Goal: Information Seeking & Learning: Find specific fact

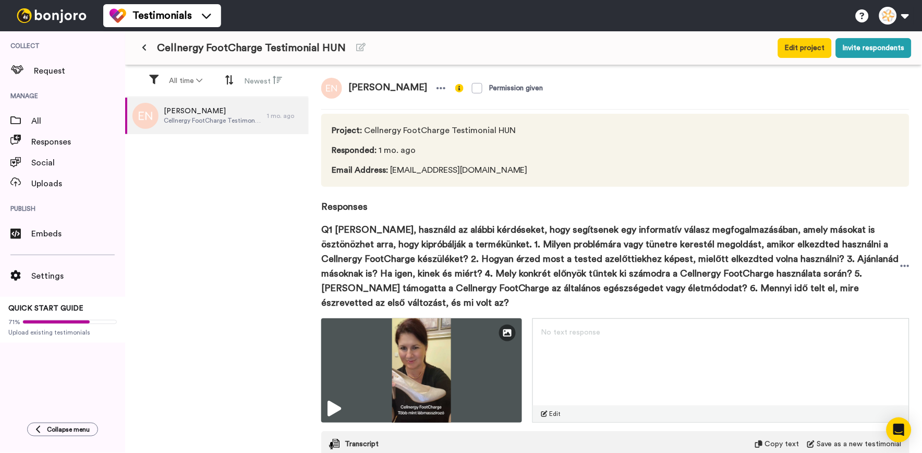
click at [152, 49] on button at bounding box center [144, 48] width 17 height 19
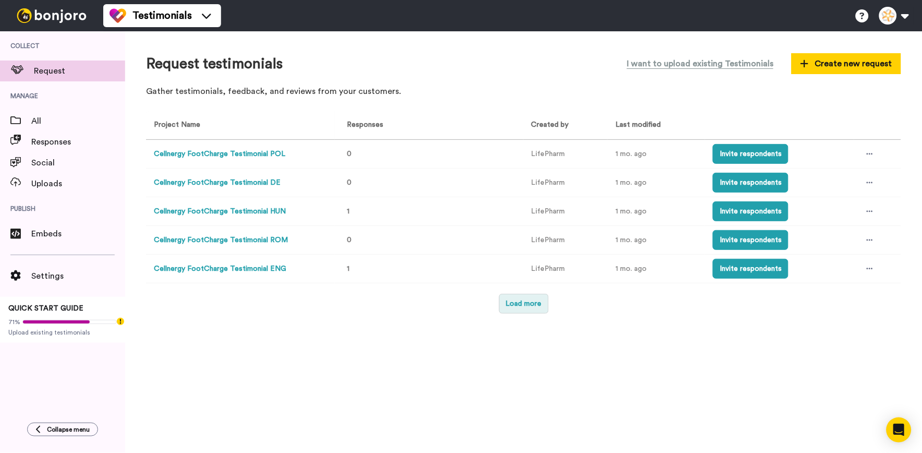
click at [535, 310] on button "Load more" at bounding box center [524, 304] width 50 height 20
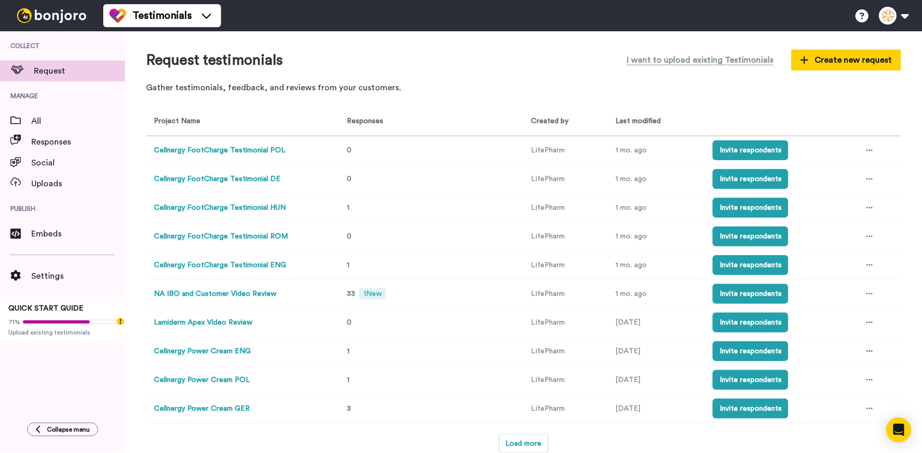
scroll to position [5, 0]
click at [364, 287] on div "33 1 New" at bounding box center [367, 294] width 48 height 16
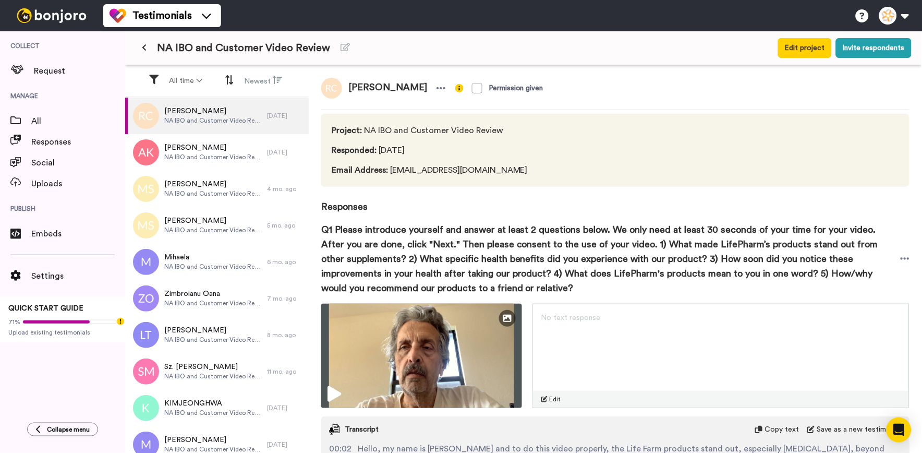
click at [140, 53] on button at bounding box center [144, 48] width 17 height 19
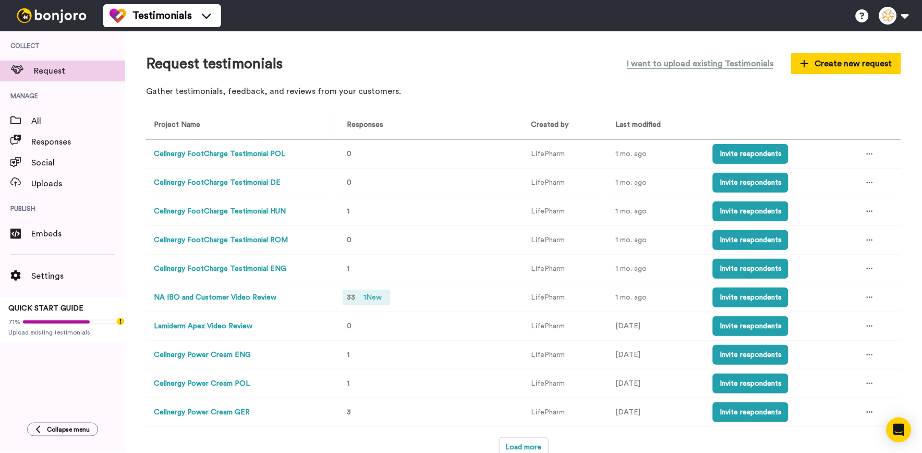
click at [355, 299] on div "33 1 New" at bounding box center [367, 297] width 48 height 16
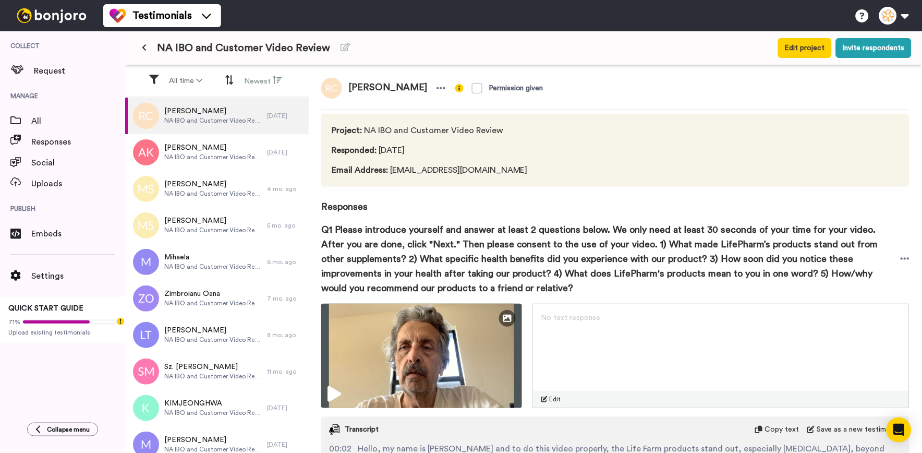
click at [147, 54] on button at bounding box center [144, 48] width 17 height 19
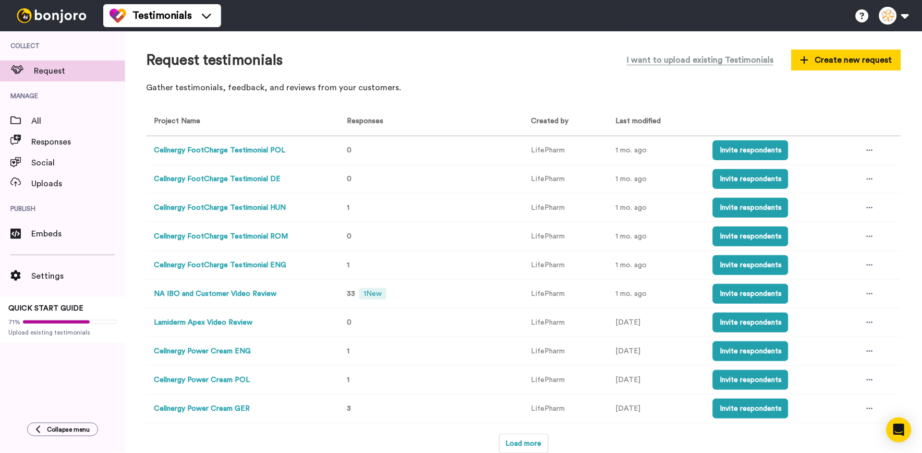
scroll to position [5, 0]
click at [379, 293] on span "1 New" at bounding box center [372, 293] width 27 height 11
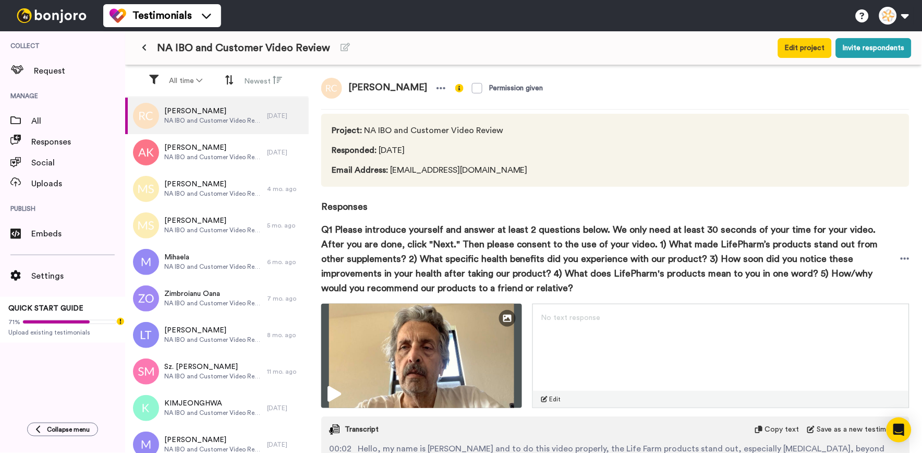
click at [149, 50] on button at bounding box center [144, 48] width 17 height 19
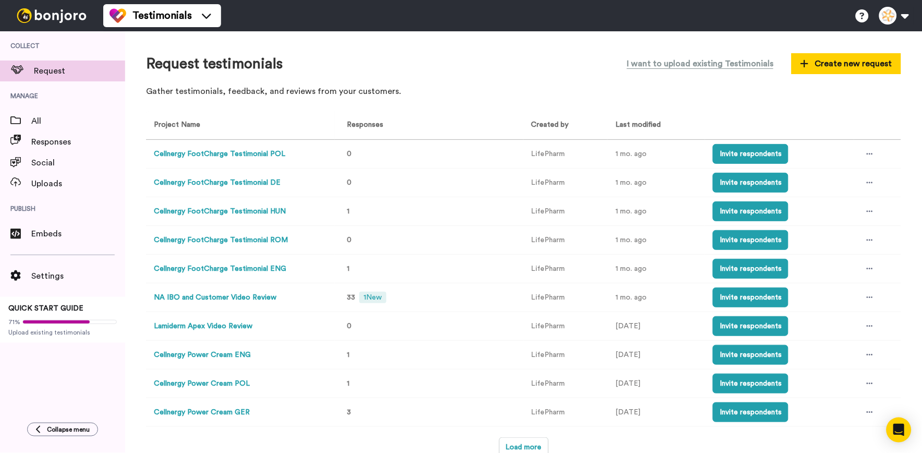
scroll to position [5, 0]
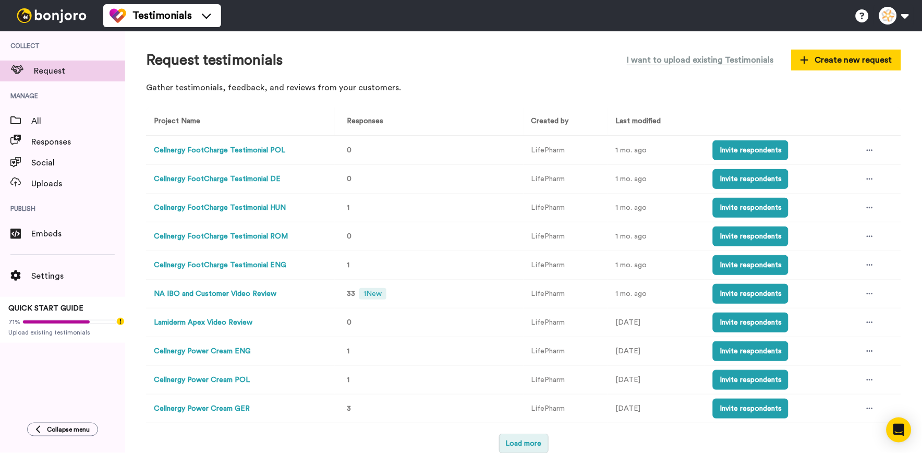
click at [520, 434] on button "Load more" at bounding box center [524, 443] width 50 height 20
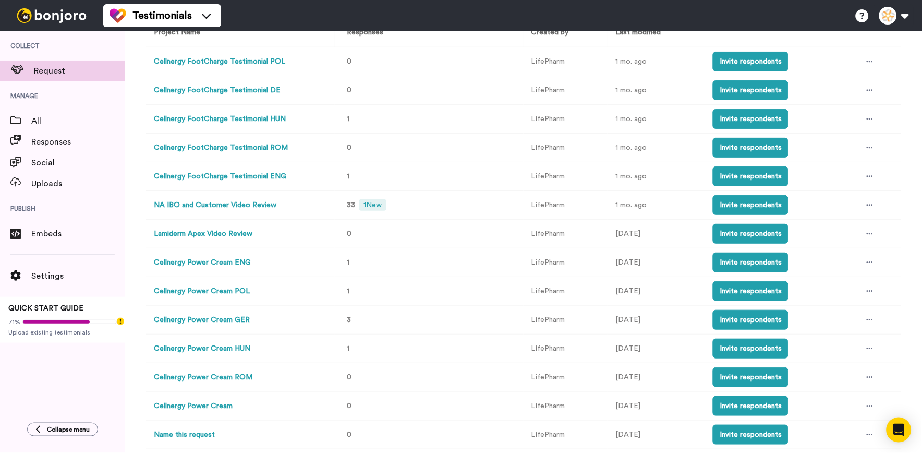
scroll to position [149, 0]
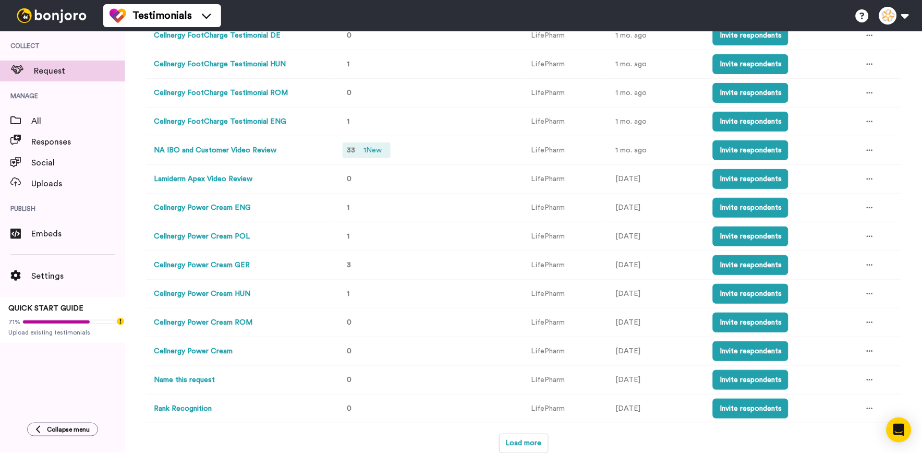
click at [355, 147] on div "33 1 New" at bounding box center [367, 150] width 48 height 16
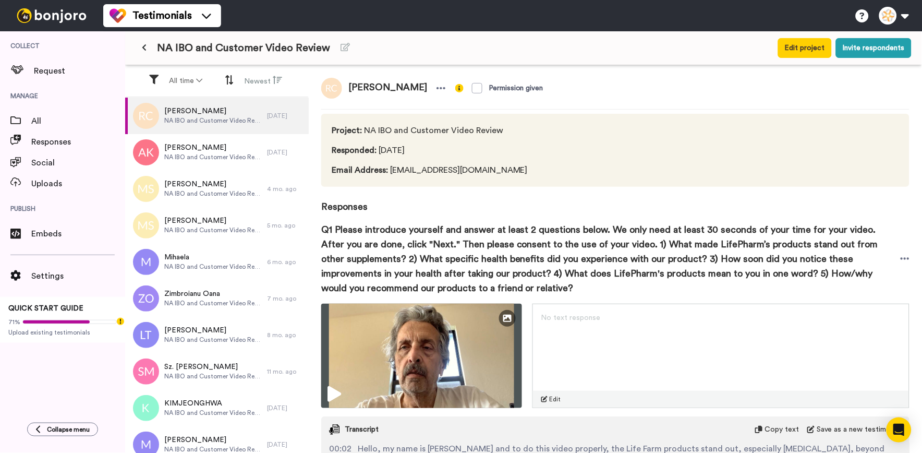
click at [139, 43] on button at bounding box center [144, 48] width 17 height 19
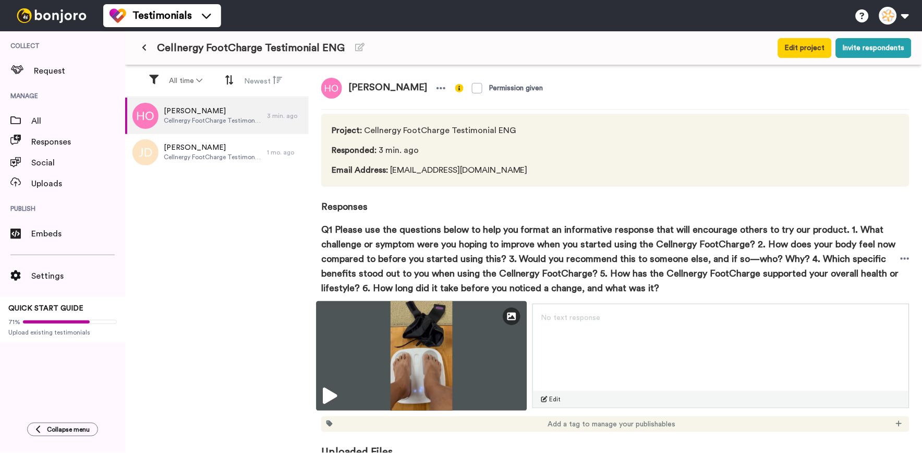
click at [411, 353] on img at bounding box center [421, 356] width 211 height 110
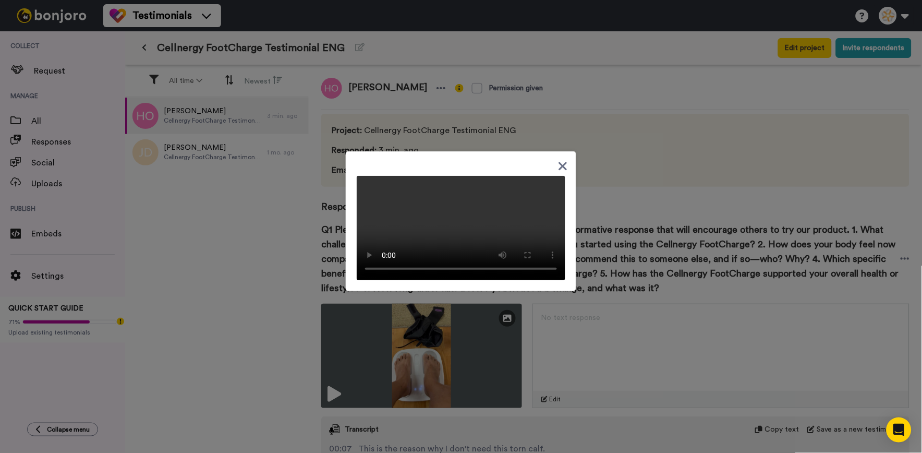
click at [560, 160] on icon at bounding box center [563, 166] width 10 height 13
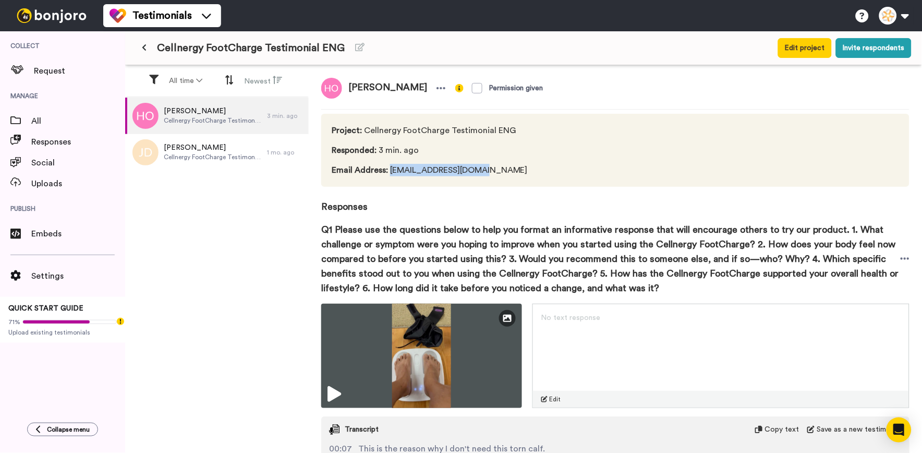
drag, startPoint x: 494, startPoint y: 167, endPoint x: 389, endPoint y: 179, distance: 106.0
click at [389, 179] on div "Project : Cellnergy FootCharge Testimonial ENG Responded : 3 min. ago Email Add…" at bounding box center [615, 150] width 588 height 73
copy span "htonofamily@gmail.com"
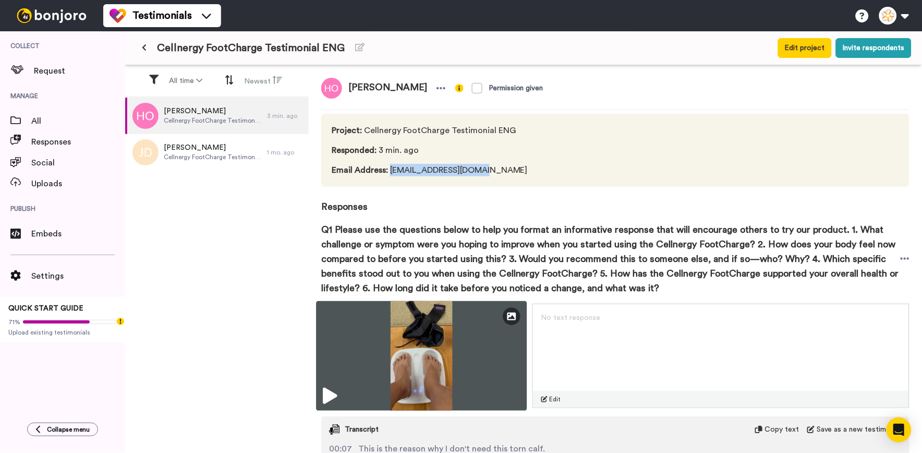
click at [484, 357] on img at bounding box center [421, 356] width 211 height 110
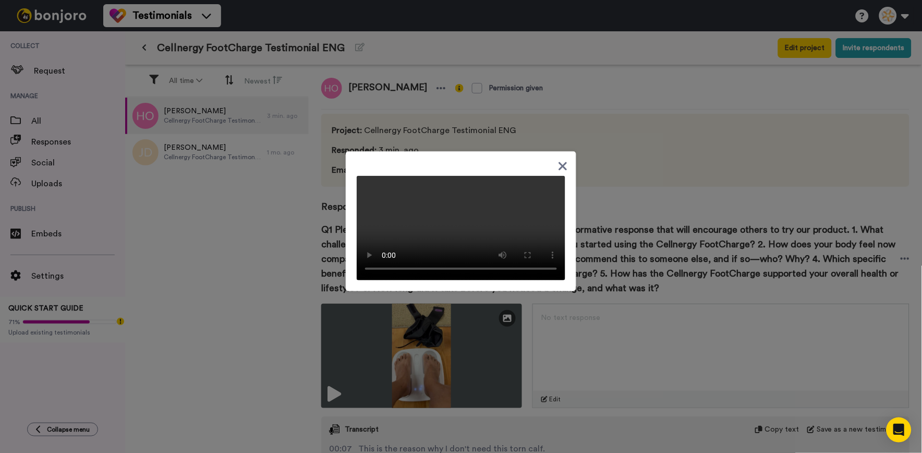
click at [283, 237] on div at bounding box center [461, 226] width 922 height 453
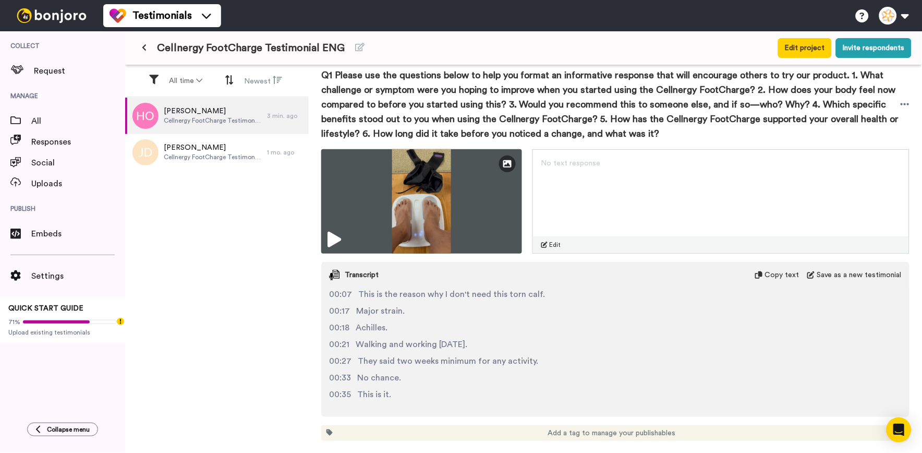
scroll to position [178, 0]
